Goal: Information Seeking & Learning: Learn about a topic

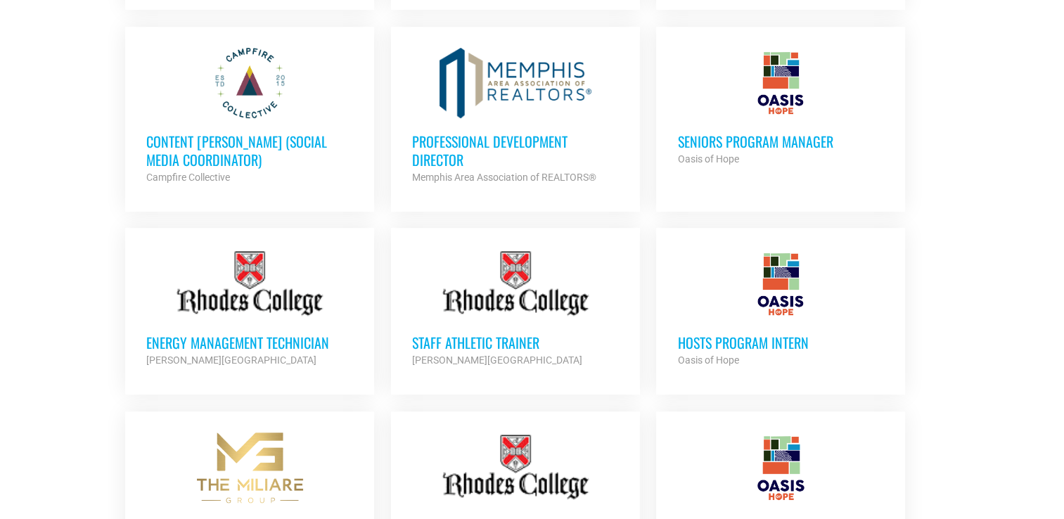
scroll to position [823, 0]
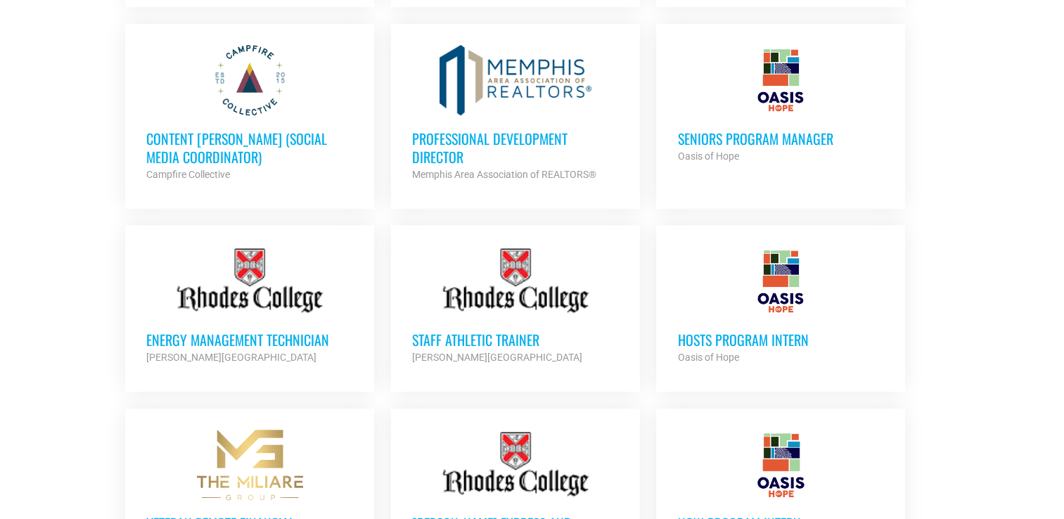
click at [453, 139] on h3 "Professional Development Director" at bounding box center [515, 147] width 207 height 37
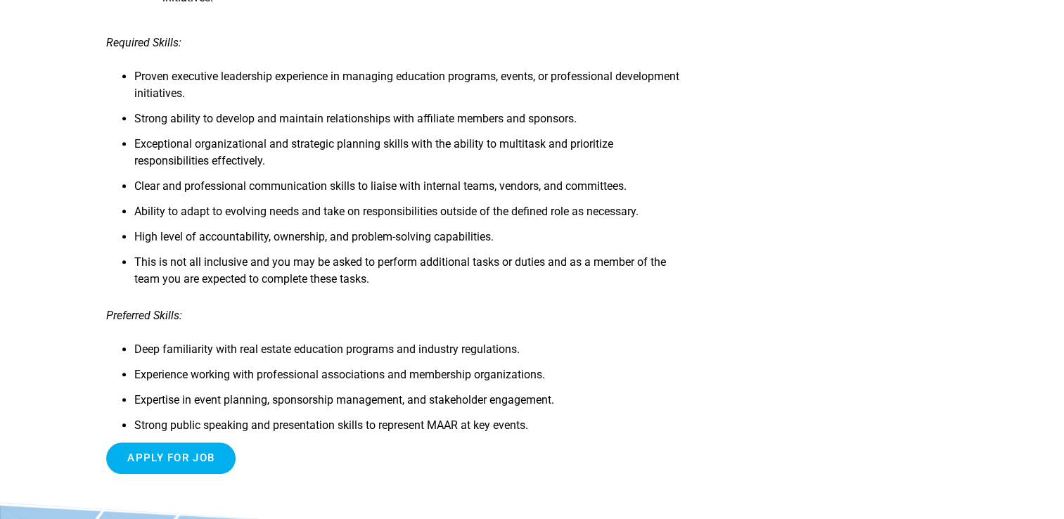
scroll to position [1268, 0]
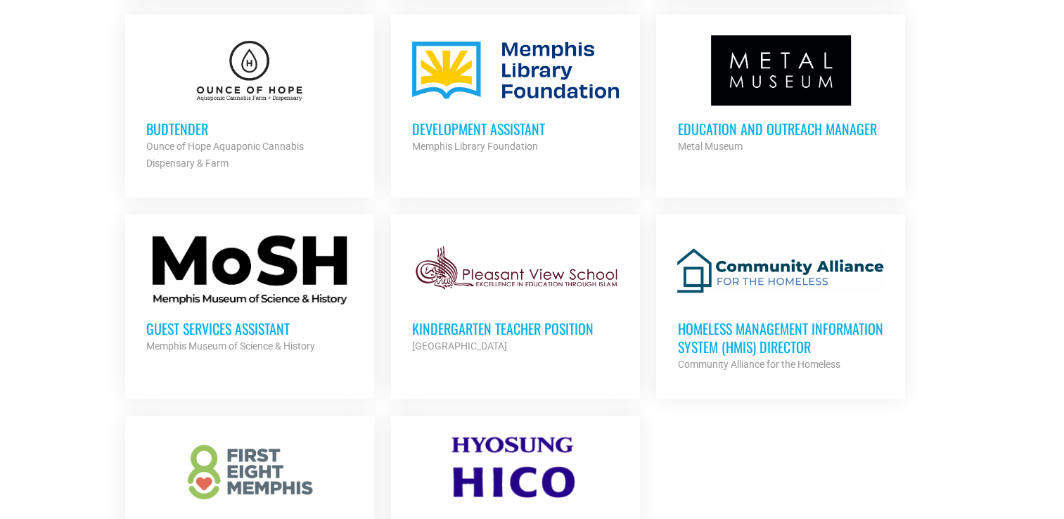
scroll to position [1423, 0]
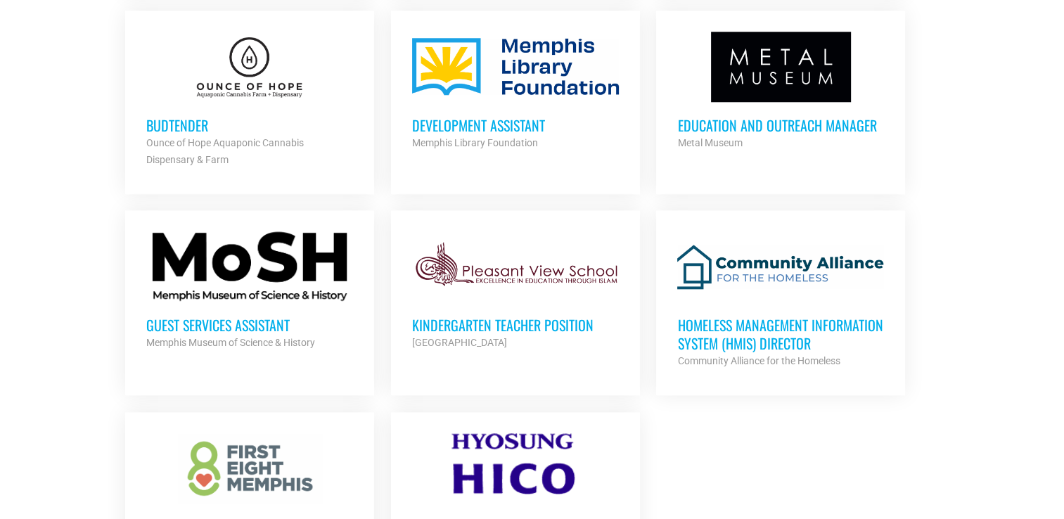
click at [501, 108] on div "Development Assistant Memphis Library Foundation Partner Org" at bounding box center [515, 126] width 207 height 49
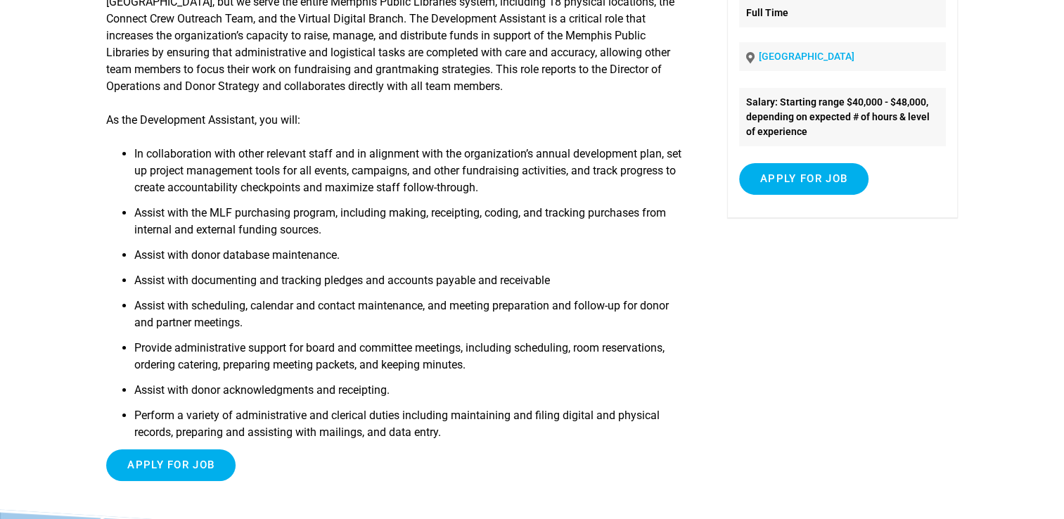
scroll to position [209, 0]
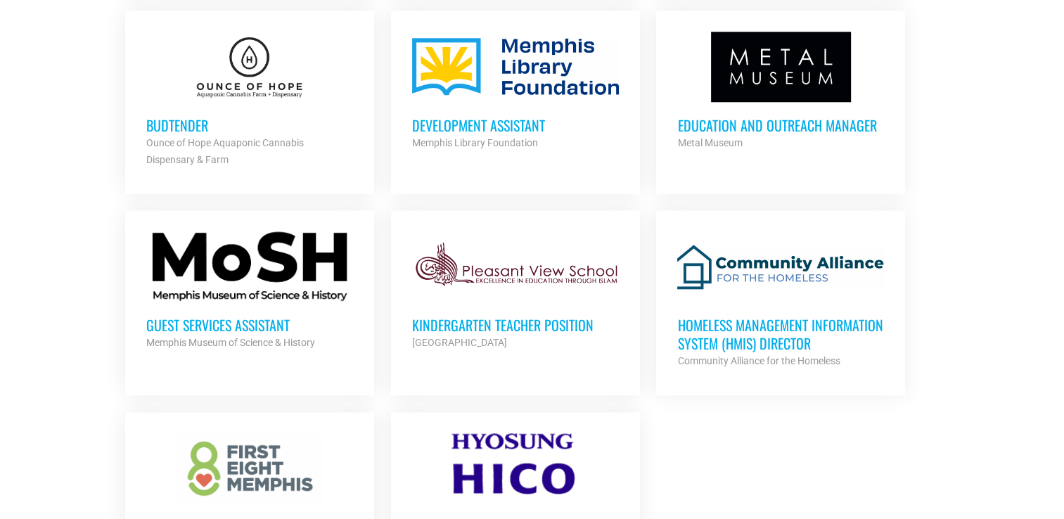
click at [766, 268] on div at bounding box center [780, 266] width 207 height 70
